Goal: Transaction & Acquisition: Book appointment/travel/reservation

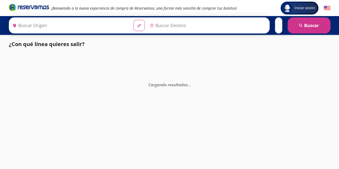
type input "[PERSON_NAME] de Querétaro, [GEOGRAPHIC_DATA]"
type input "[GEOGRAPHIC_DATA], [GEOGRAPHIC_DATA]"
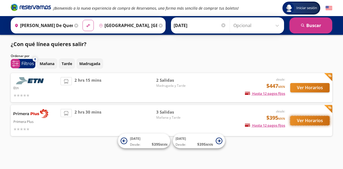
click at [304, 121] on button "Ver Horarios" at bounding box center [310, 120] width 39 height 9
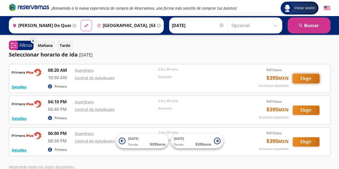
click at [307, 80] on button "Elegir" at bounding box center [306, 78] width 27 height 9
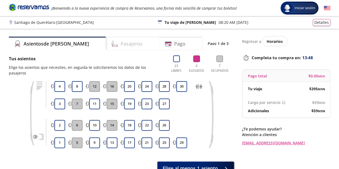
click at [121, 47] on h4 "Pasajeros" at bounding box center [132, 43] width 22 height 7
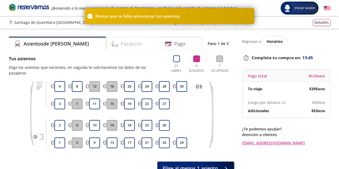
click at [121, 44] on h4 "Pasajeros" at bounding box center [132, 43] width 22 height 7
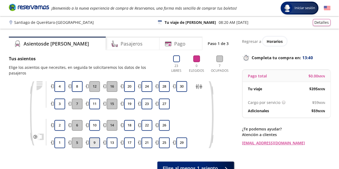
click at [96, 138] on button "9" at bounding box center [94, 143] width 11 height 11
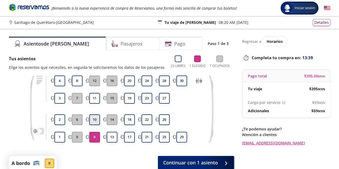
click at [92, 124] on button "10" at bounding box center [94, 120] width 11 height 11
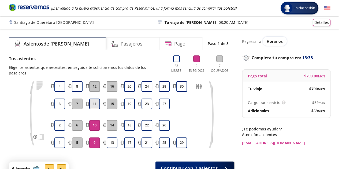
click at [93, 100] on button "11" at bounding box center [94, 104] width 11 height 11
click at [121, 46] on h4 "Pasajeros" at bounding box center [132, 43] width 22 height 7
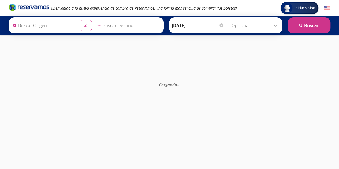
type input "[PERSON_NAME] de Querétaro, [GEOGRAPHIC_DATA]"
type input "[GEOGRAPHIC_DATA], [GEOGRAPHIC_DATA]"
